Goal: Transaction & Acquisition: Purchase product/service

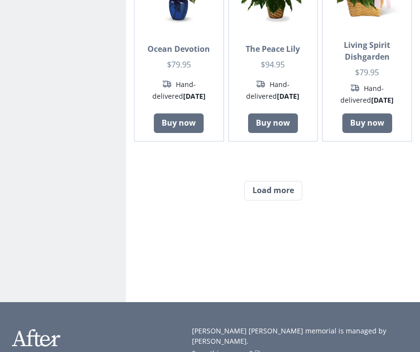
scroll to position [903, 0]
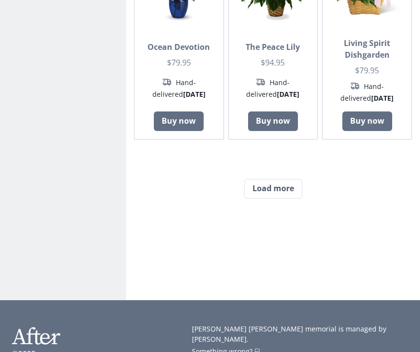
click at [260, 179] on button "Load more" at bounding box center [273, 189] width 58 height 20
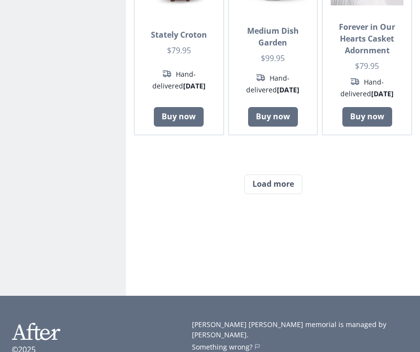
scroll to position [1833, 0]
click at [266, 184] on button "Load more" at bounding box center [273, 184] width 58 height 20
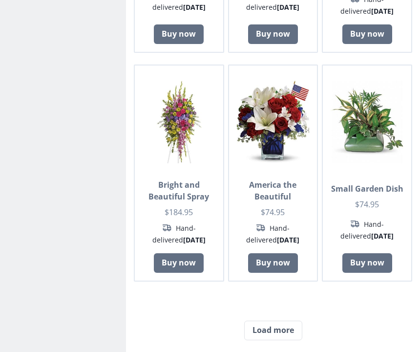
scroll to position [2600, 0]
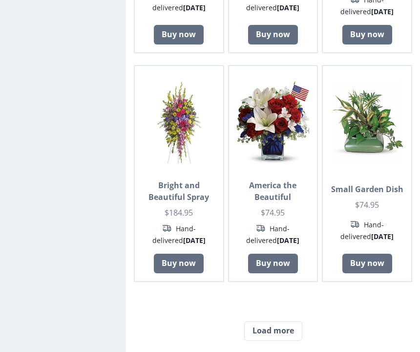
click at [254, 326] on button "Load more" at bounding box center [273, 331] width 58 height 20
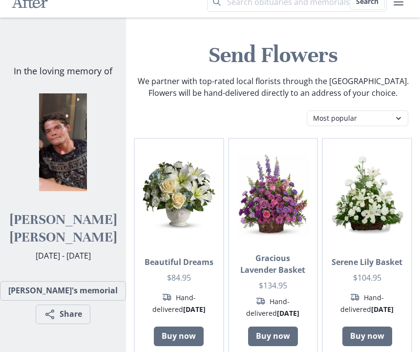
scroll to position [0, 0]
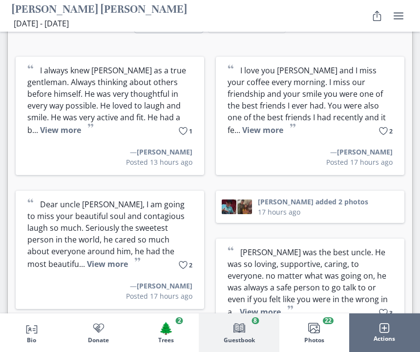
scroll to position [2298, 0]
click at [281, 306] on button "View more" at bounding box center [260, 311] width 41 height 11
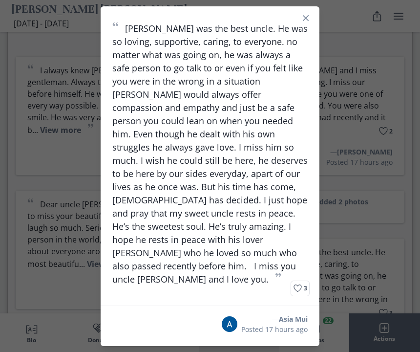
click at [309, 26] on button "Close" at bounding box center [306, 18] width 16 height 16
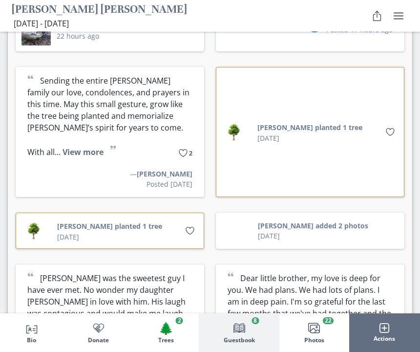
scroll to position [2615, 0]
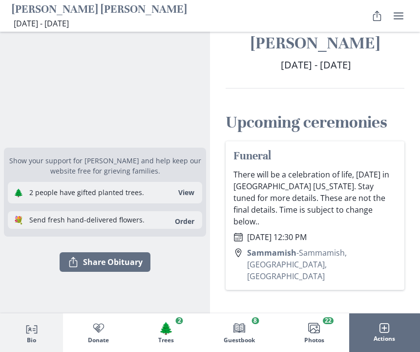
scroll to position [0, 0]
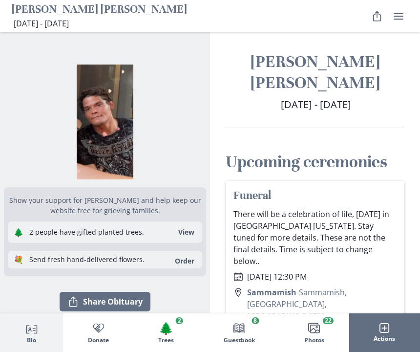
click at [173, 321] on span "🌲" at bounding box center [166, 328] width 14 height 14
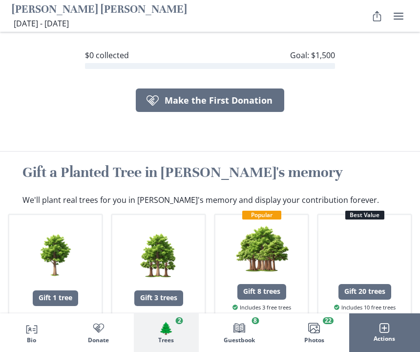
scroll to position [1563, 0]
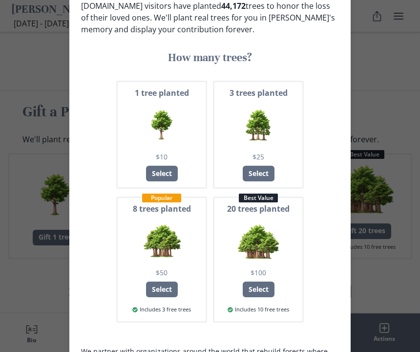
scroll to position [69, 0]
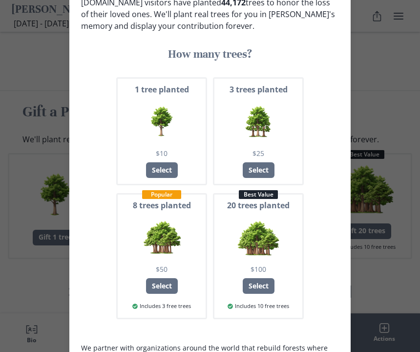
click at [256, 162] on div "Select" at bounding box center [259, 170] width 32 height 16
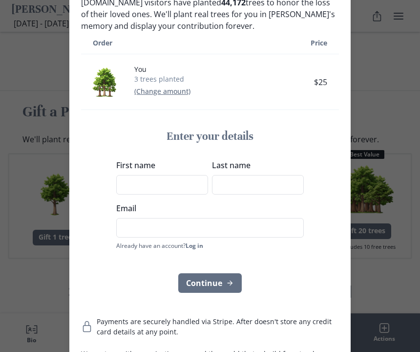
click at [133, 175] on input "First name" at bounding box center [162, 185] width 92 height 20
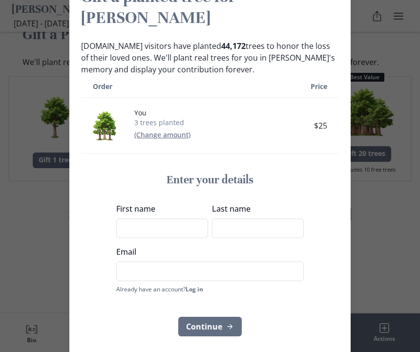
scroll to position [0, 0]
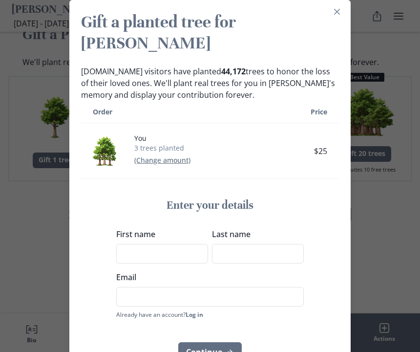
click at [140, 244] on input "First name" at bounding box center [162, 254] width 92 height 20
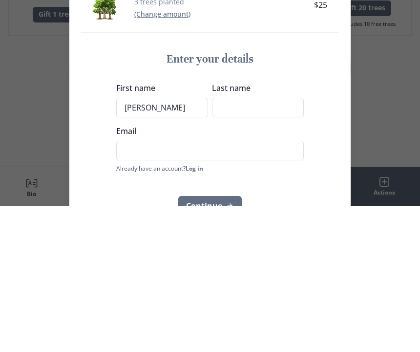
type input "[PERSON_NAME]"
click at [247, 244] on input "Last name" at bounding box center [258, 254] width 92 height 20
type input "Guelfi"
click at [128, 287] on input "Email" at bounding box center [209, 297] width 187 height 20
type input "M"
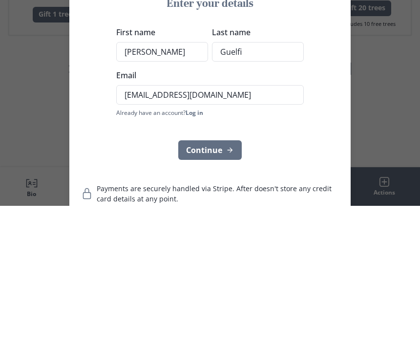
scroll to position [75, 0]
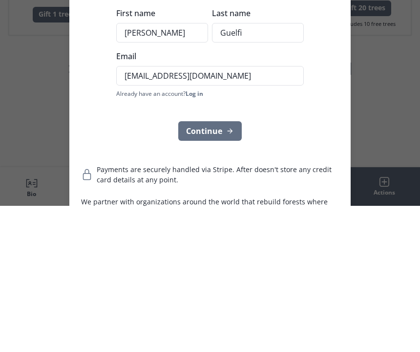
type input "[EMAIL_ADDRESS][DOMAIN_NAME]"
click at [201, 267] on button "Continue" at bounding box center [209, 277] width 63 height 20
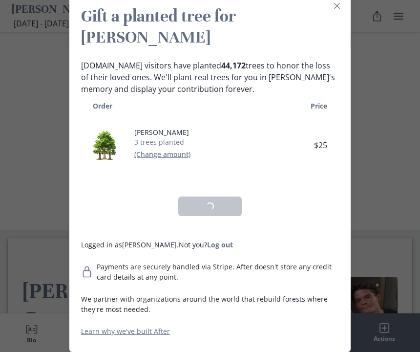
scroll to position [0, 0]
